Goal: Task Accomplishment & Management: Complete application form

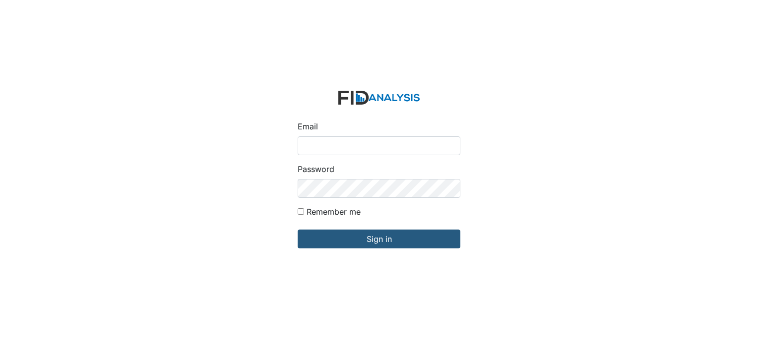
click at [332, 151] on input "Email" at bounding box center [379, 145] width 163 height 19
type input "[EMAIL_ADDRESS][DOMAIN_NAME]"
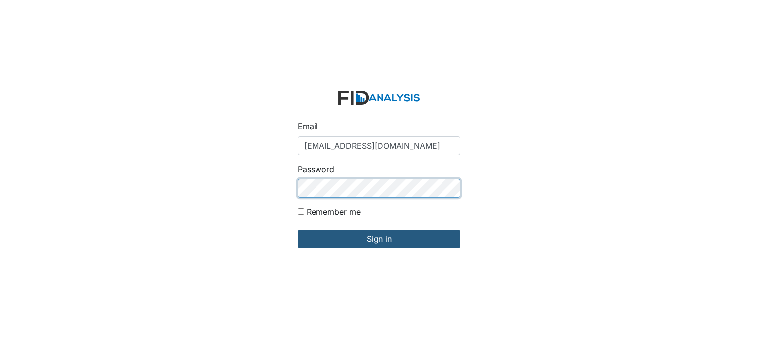
click at [298, 230] on input "Sign in" at bounding box center [379, 239] width 163 height 19
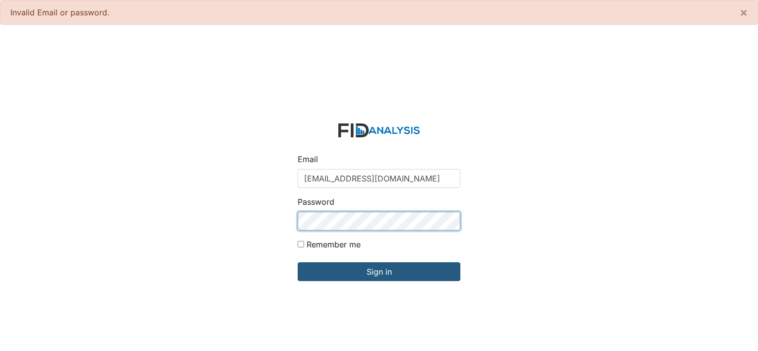
click at [298, 262] on input "Sign in" at bounding box center [379, 271] width 163 height 19
